Goal: Find specific page/section: Find specific page/section

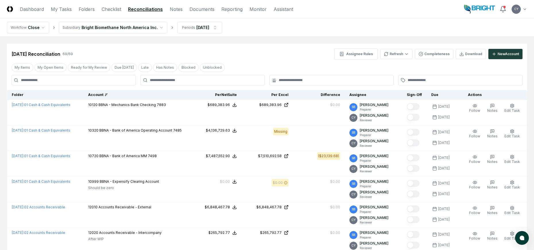
click at [528, 8] on header "CloseCore Dashboard My Tasks Folders Checklist Reconciliations Notes Documents …" at bounding box center [267, 9] width 534 height 18
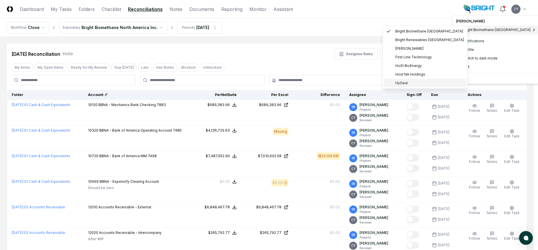
click at [404, 81] on span "HyGear" at bounding box center [402, 82] width 13 height 5
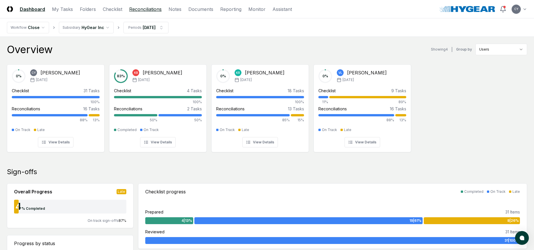
click at [158, 9] on link "Reconciliations" at bounding box center [145, 9] width 32 height 7
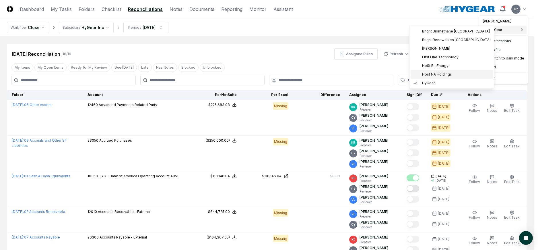
click at [429, 73] on span "Host NA Holdings" at bounding box center [437, 74] width 30 height 5
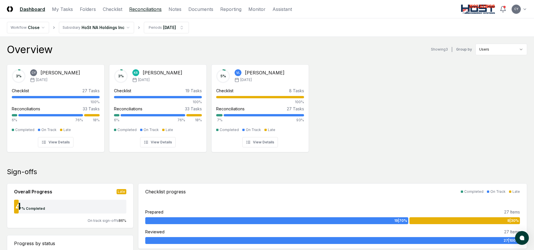
click at [150, 10] on link "Reconciliations" at bounding box center [145, 9] width 32 height 7
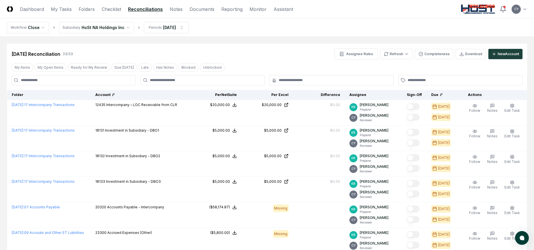
click at [102, 95] on div "Account" at bounding box center [140, 94] width 90 height 5
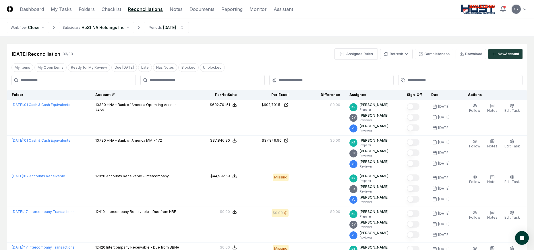
click at [245, 56] on div "Jul 2025 Reconciliation 33 / 33 Assignee Rules Refresh Completeness Download Ne…" at bounding box center [266, 53] width 511 height 11
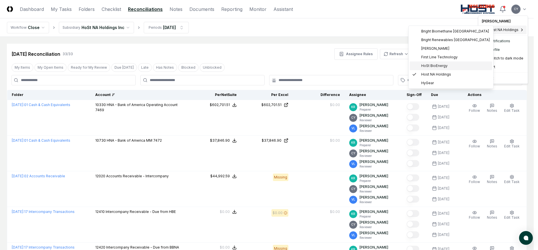
click at [430, 63] on span "HoSt BioEnergy" at bounding box center [435, 65] width 26 height 5
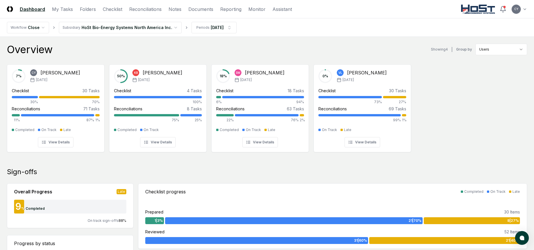
click at [274, 50] on div "Overview Showing 4 | Group by Users" at bounding box center [267, 49] width 520 height 11
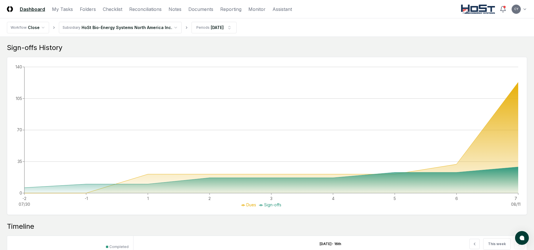
scroll to position [345, 0]
